Goal: Information Seeking & Learning: Learn about a topic

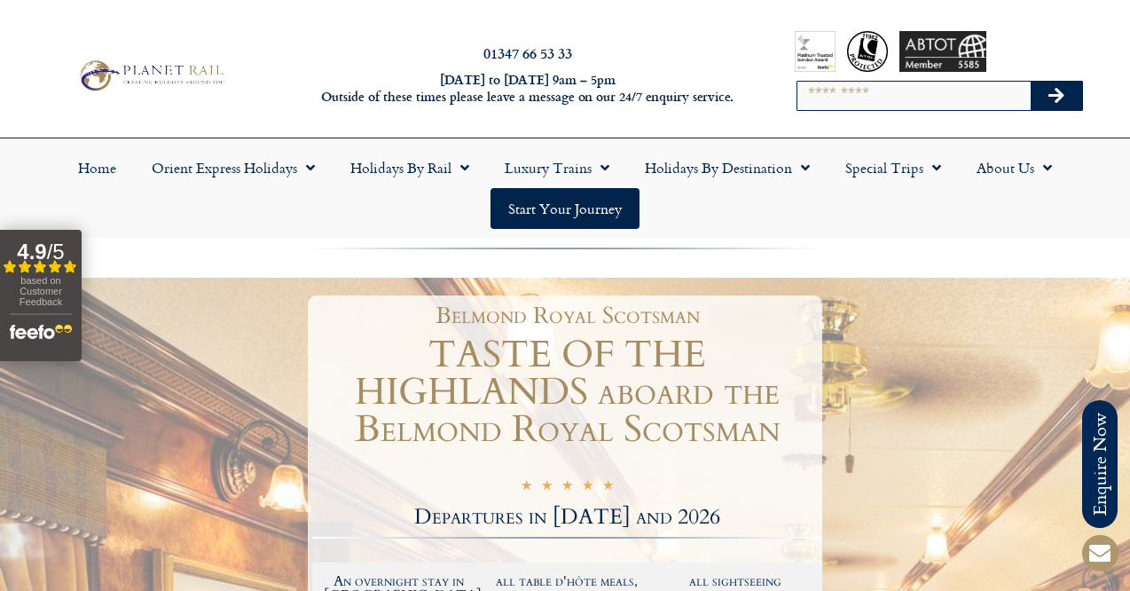
click at [155, 79] on img at bounding box center [151, 75] width 154 height 37
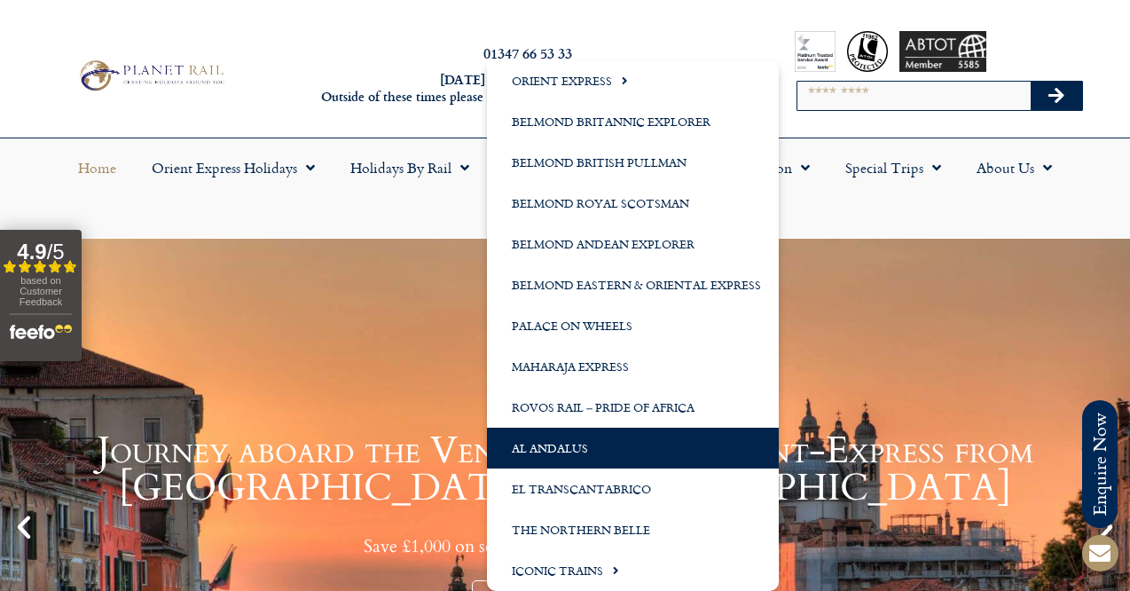
click at [541, 443] on link "Al Andalus" at bounding box center [633, 448] width 292 height 41
